Goal: Information Seeking & Learning: Learn about a topic

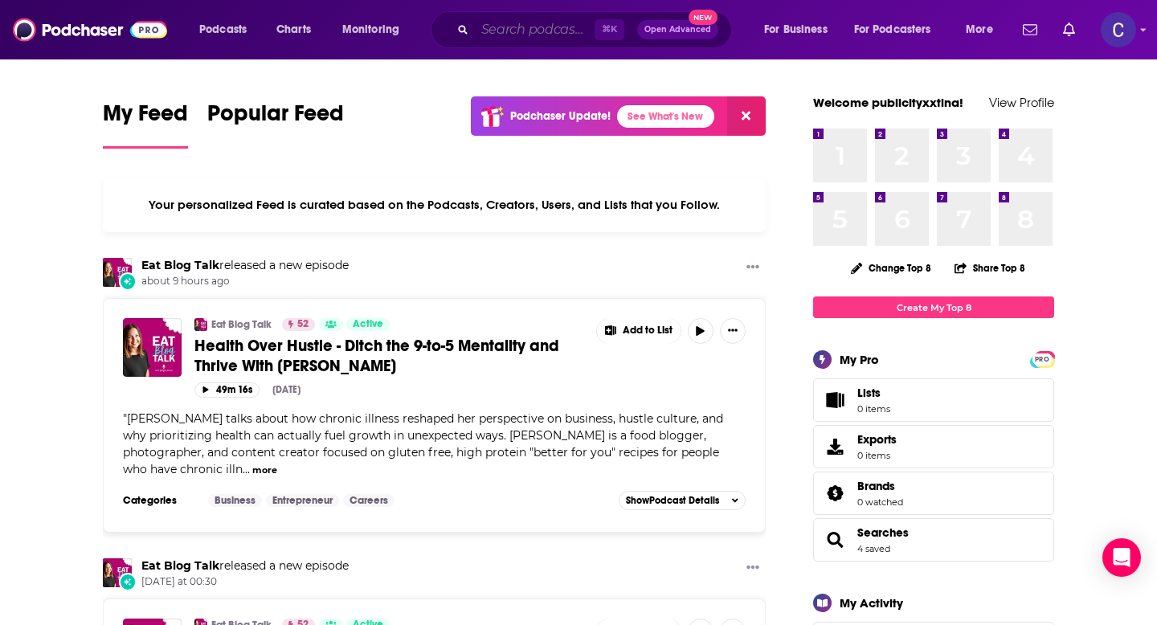
click at [500, 35] on input "Search podcasts, credits, & more..." at bounding box center [535, 30] width 120 height 26
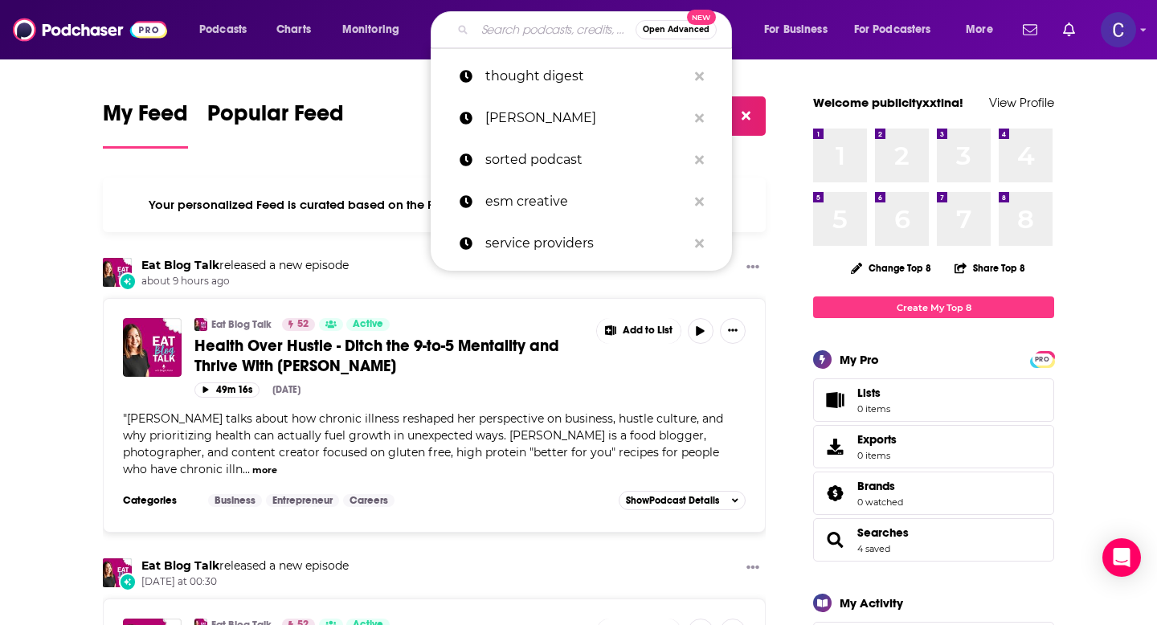
paste input "Real Estate Pros"
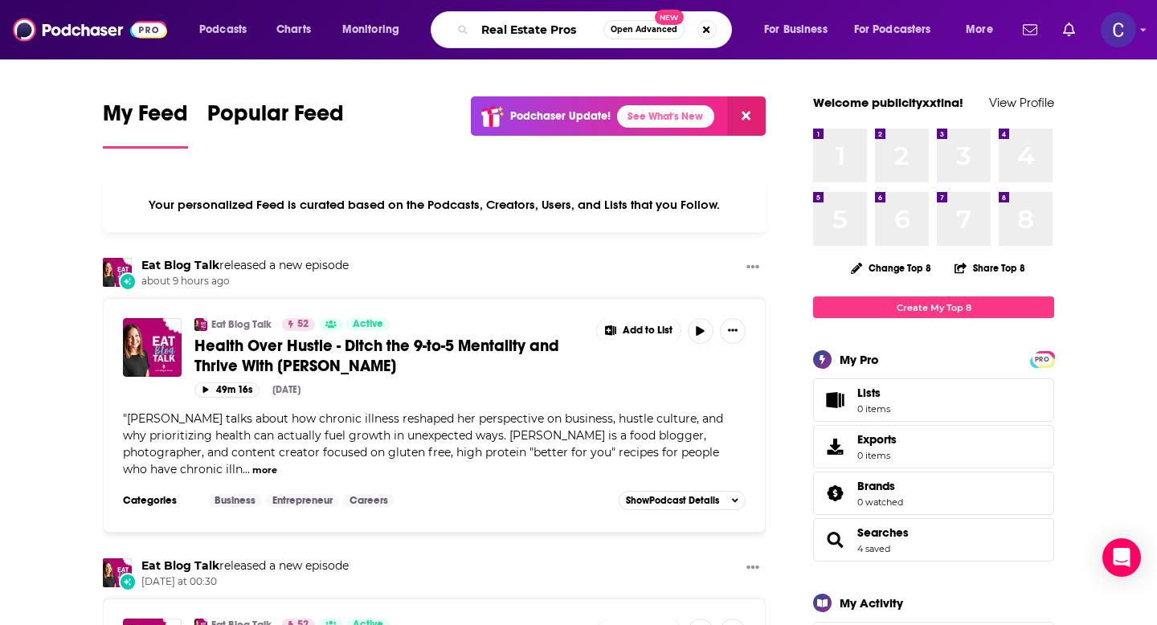
type input "Real Estate Pros"
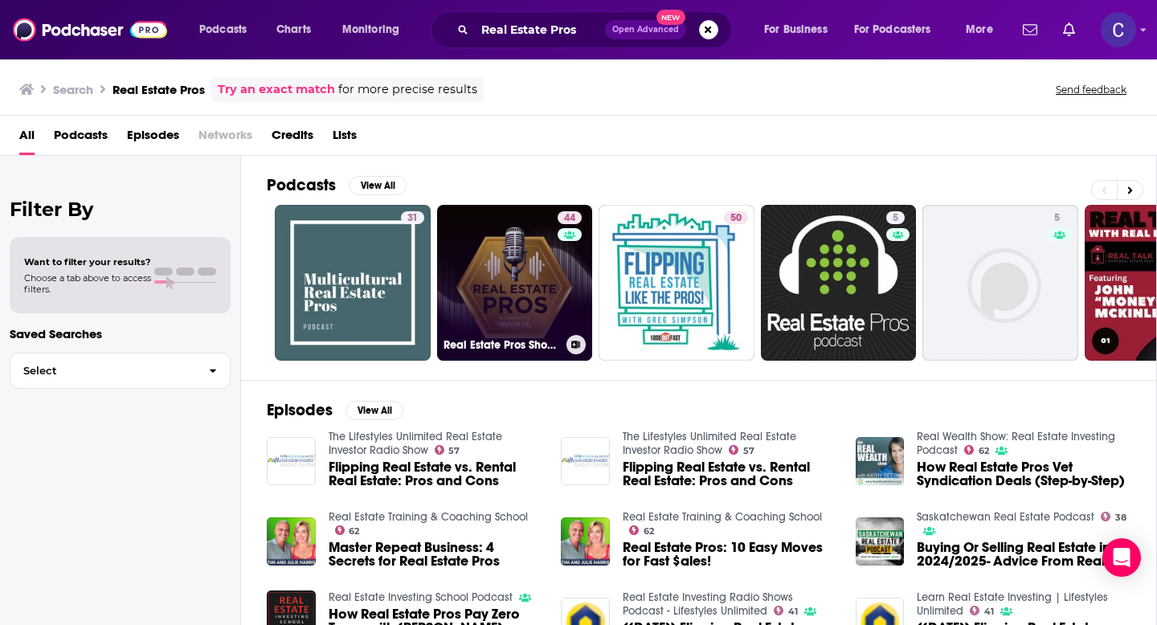
click at [525, 278] on link "44 Real Estate Pros Show - Powered By Investor Fuel" at bounding box center [515, 283] width 156 height 156
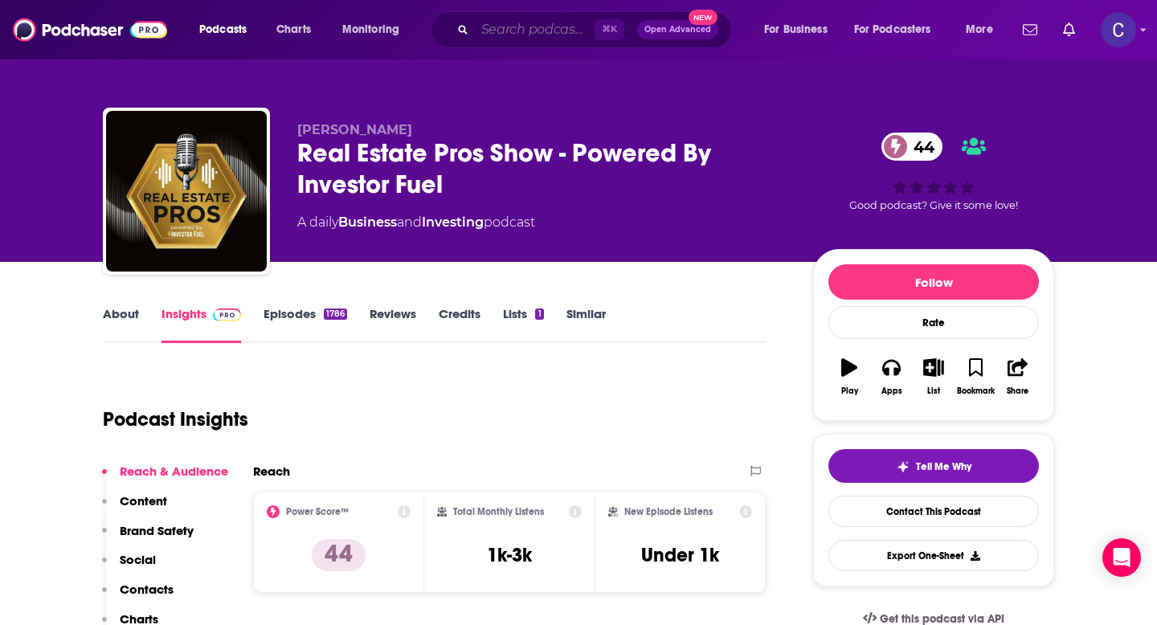
click at [528, 34] on input "Search podcasts, credits, & more..." at bounding box center [535, 30] width 120 height 26
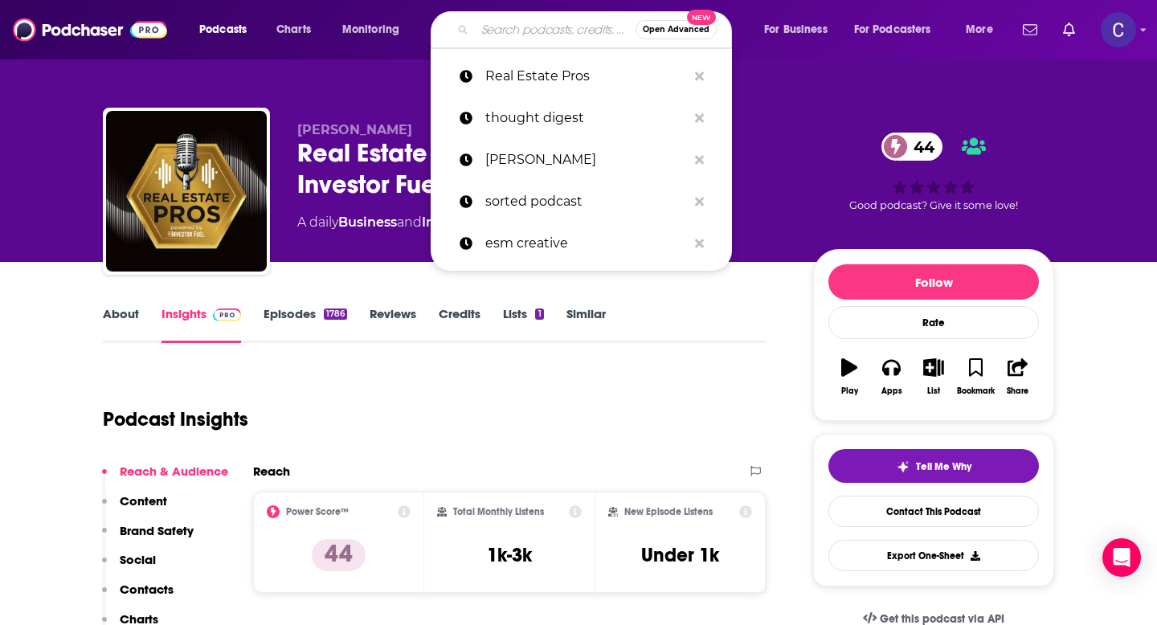
paste input "The Source of Commercial Real Estate"
type input "The Source of Commercial Real Estate"
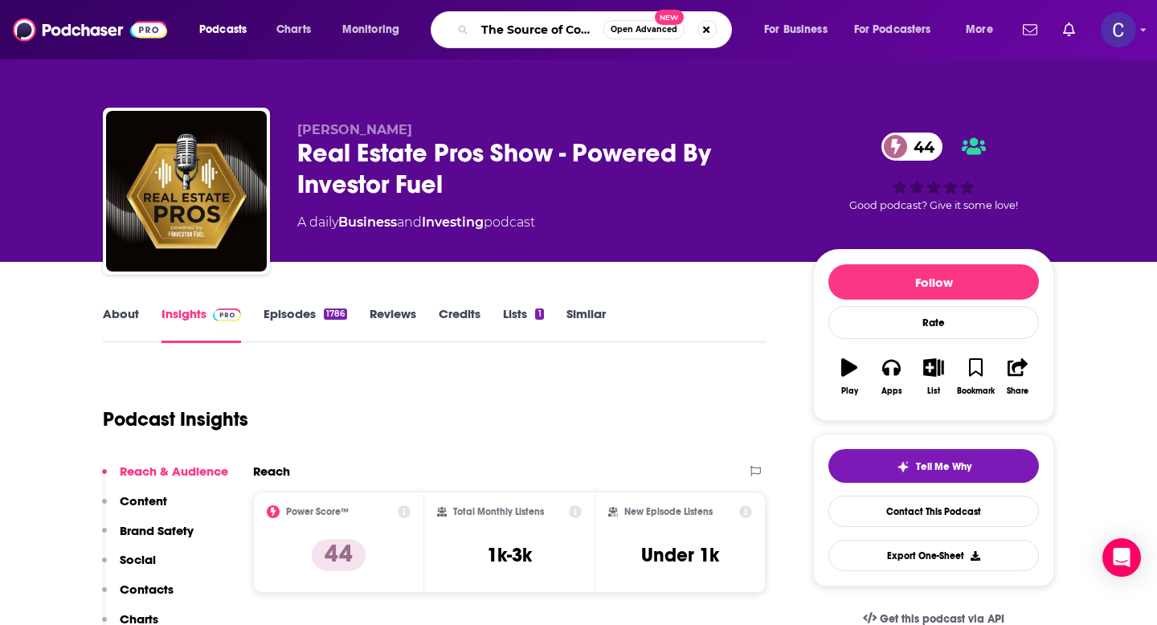
scroll to position [0, 110]
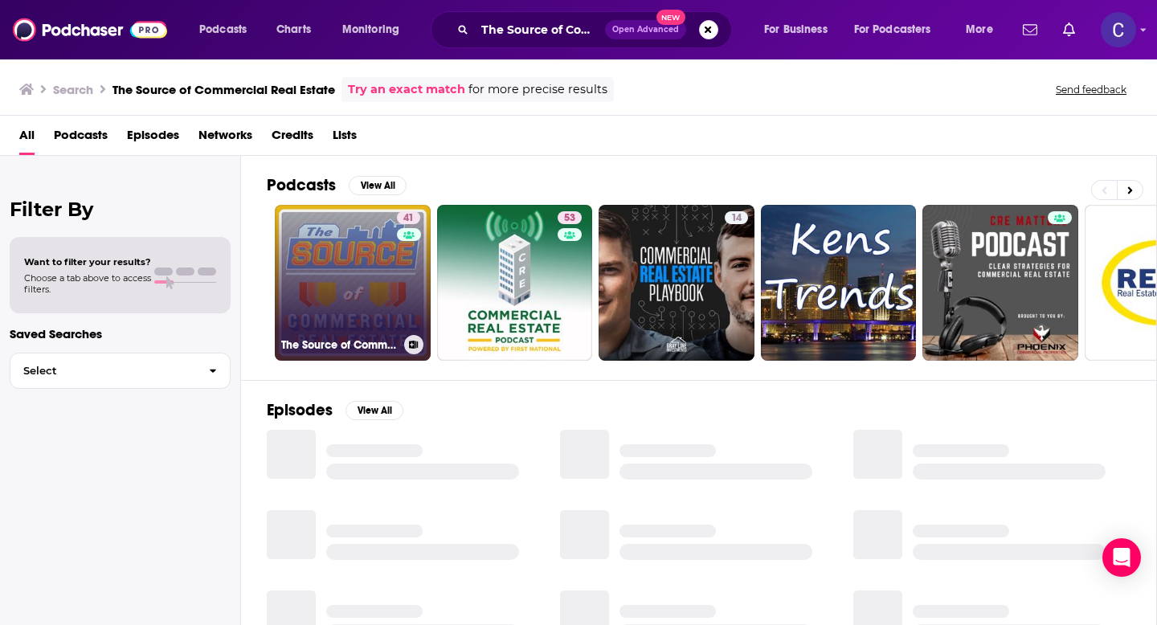
click at [354, 259] on link "41 The Source of Commercial Real Estate" at bounding box center [353, 283] width 156 height 156
